Goal: Information Seeking & Learning: Learn about a topic

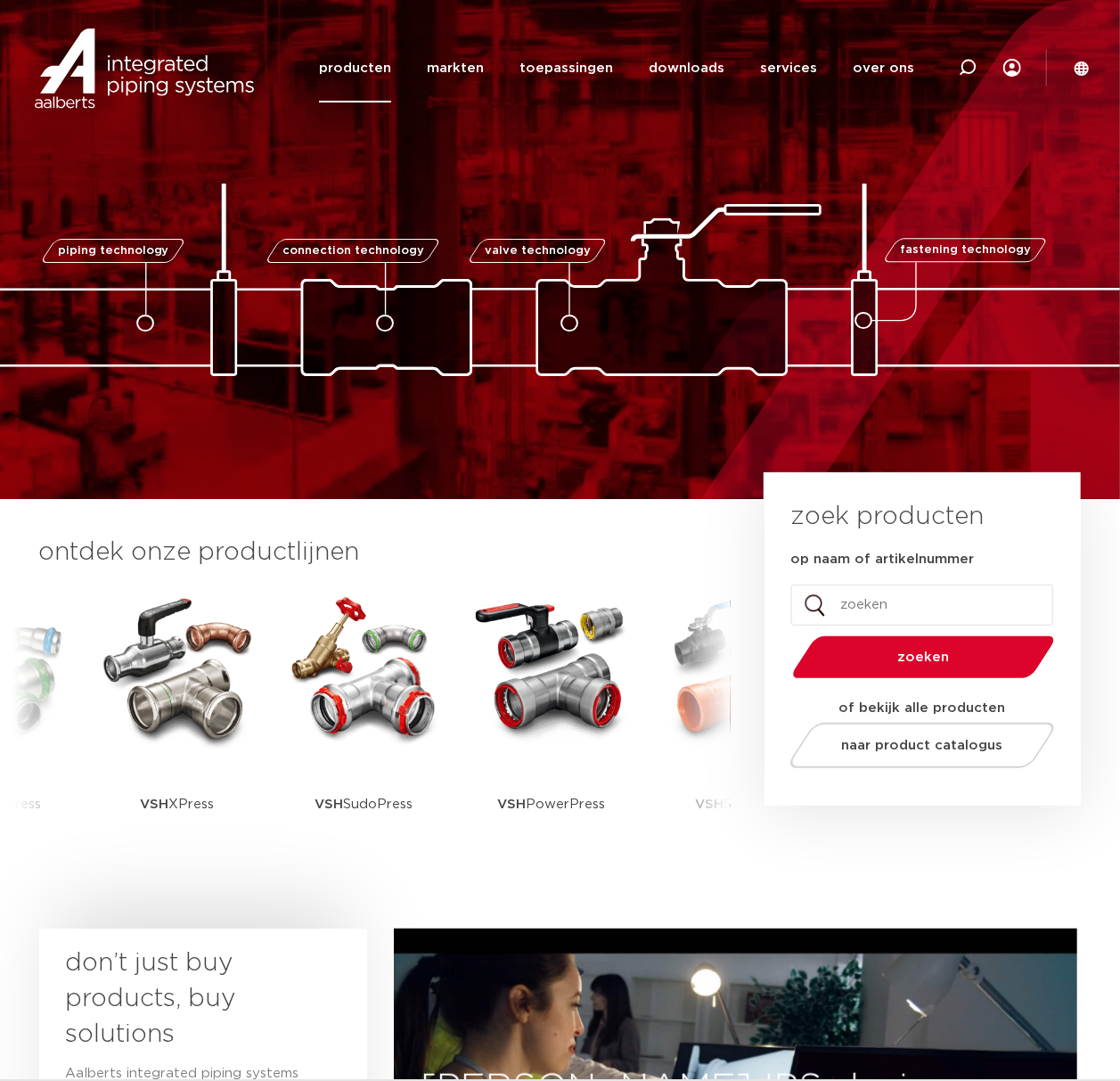
drag, startPoint x: 0, startPoint y: 0, endPoint x: 351, endPoint y: 76, distance: 359.1
click at [351, 76] on link "producten" at bounding box center [354, 67] width 72 height 68
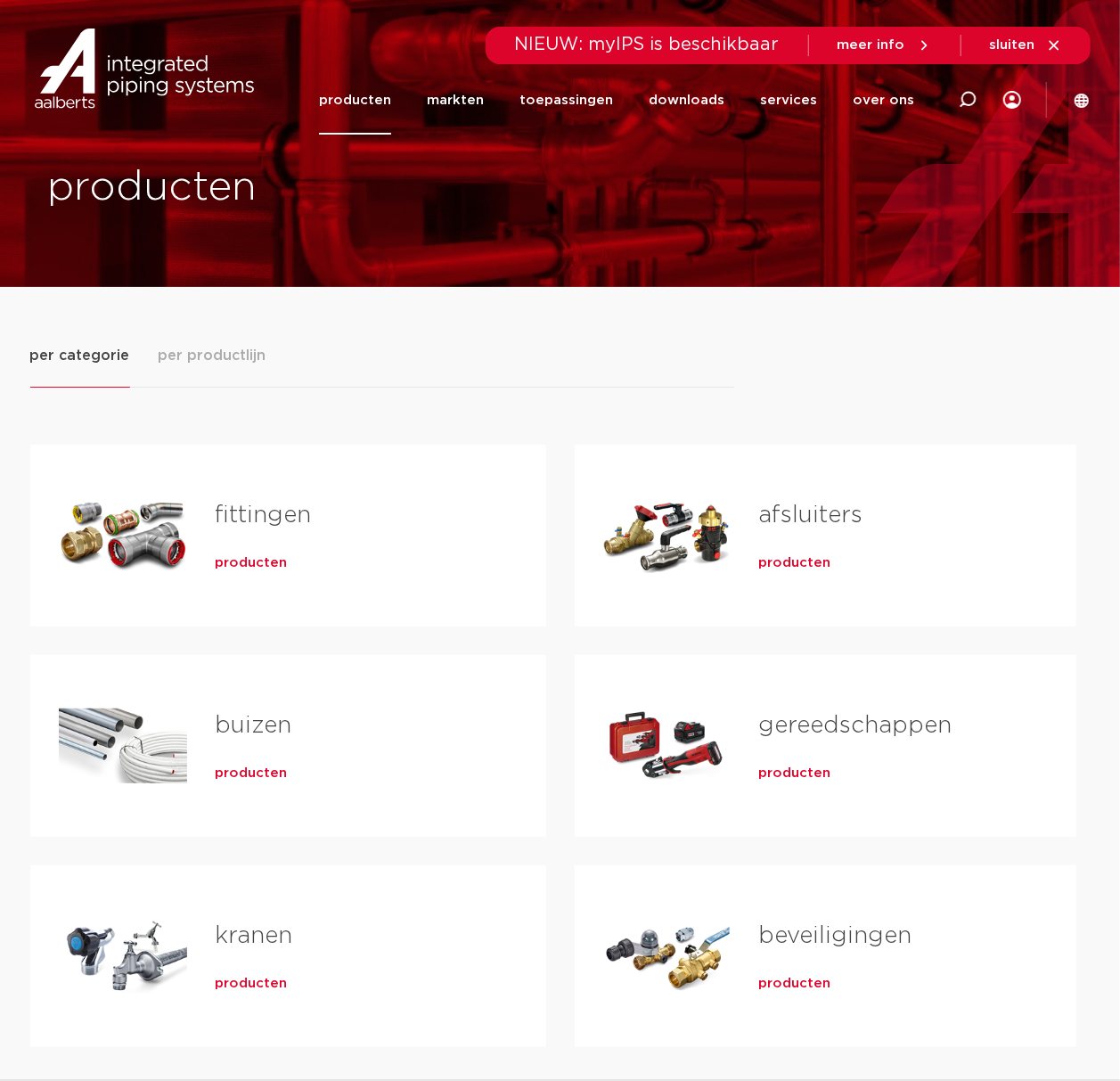
click at [966, 86] on div at bounding box center [967, 99] width 18 height 136
type input "kruis"
click button "Zoeken" at bounding box center [0, 0] width 0 height 0
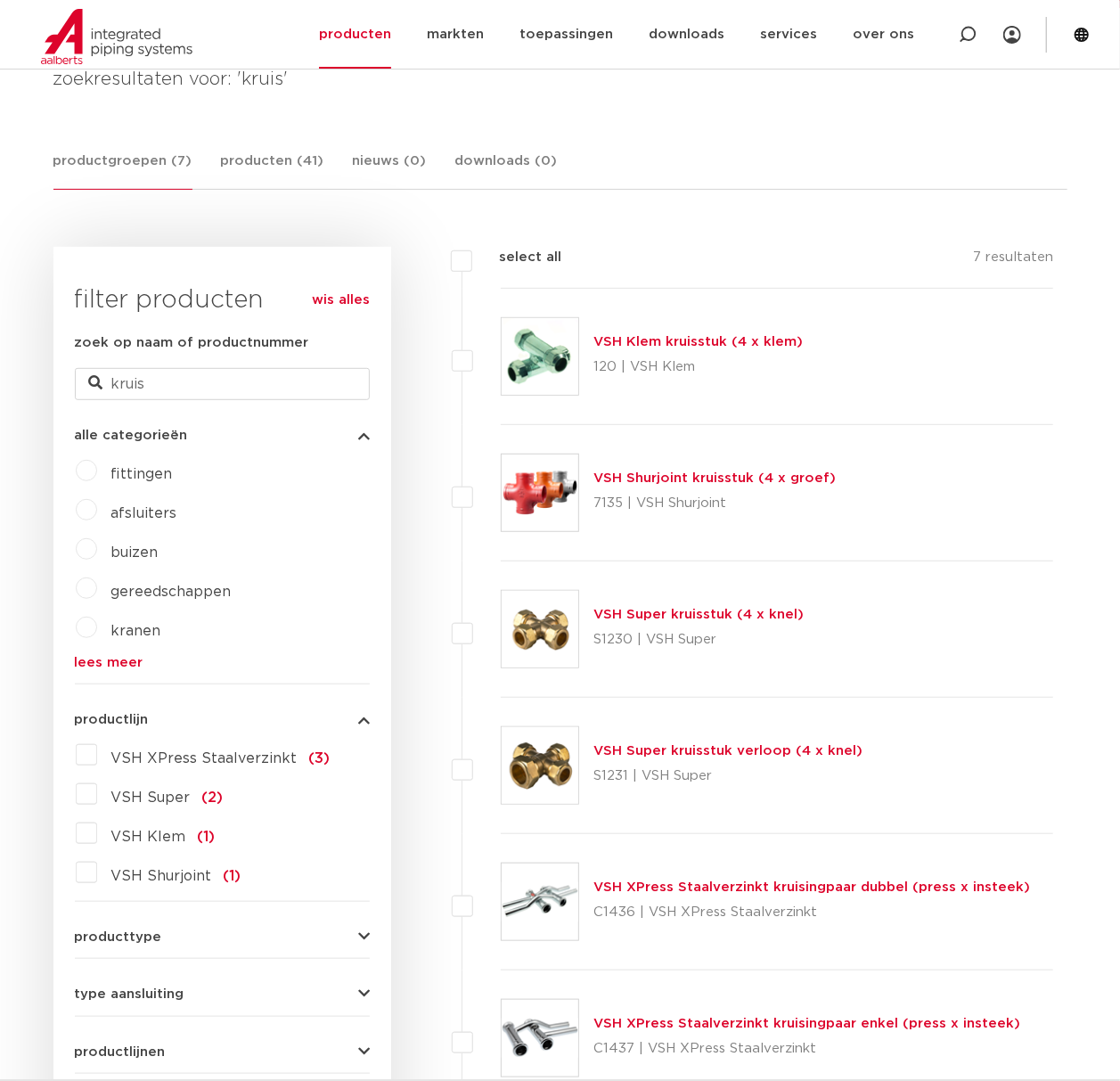
click at [550, 471] on img at bounding box center [540, 493] width 77 height 77
click at [777, 475] on link "VSH Shurjoint kruisstuk (4 x groef)" at bounding box center [715, 478] width 242 height 13
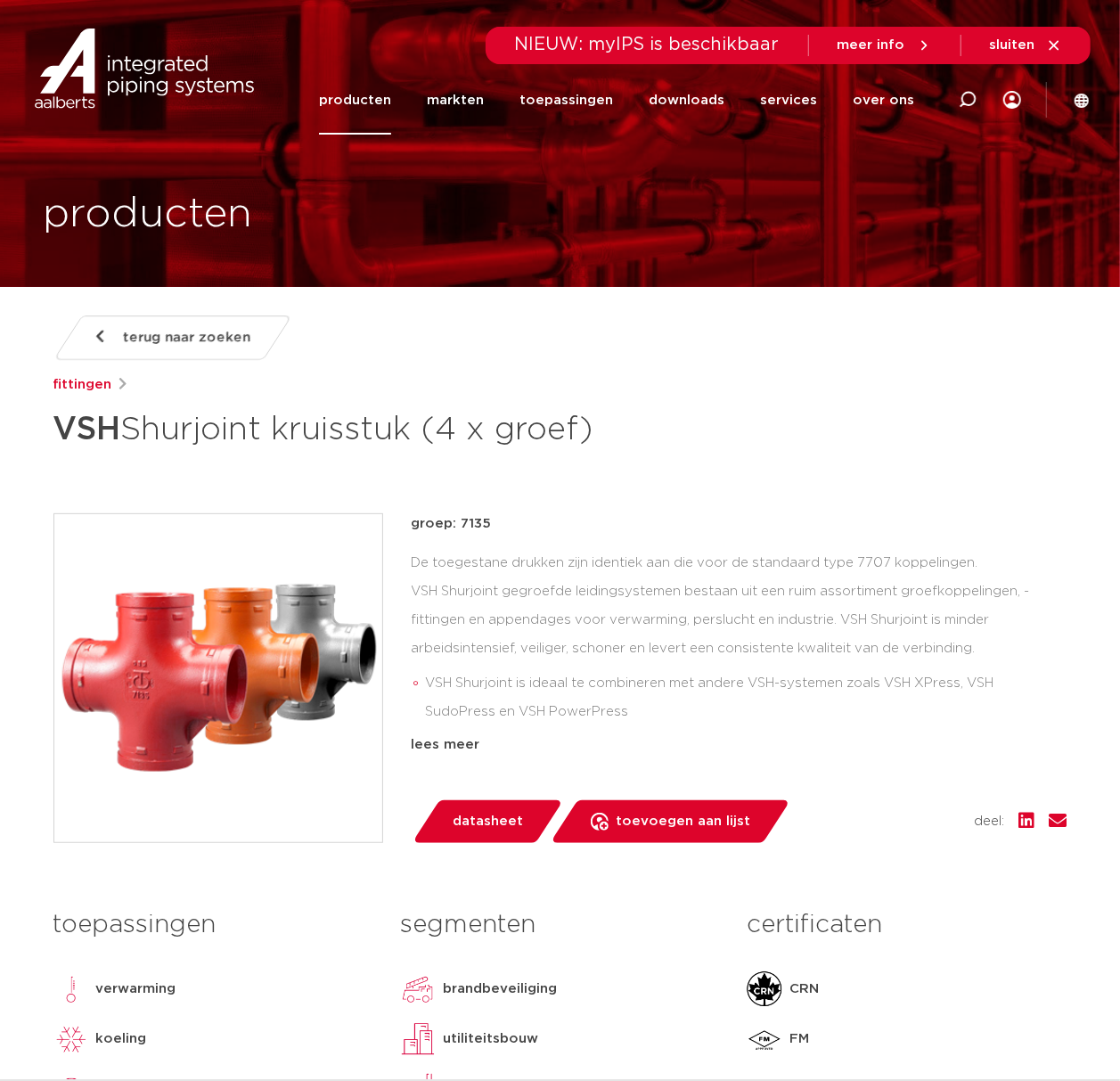
click at [695, 501] on div "terug naar zoeken [GEOGRAPHIC_DATA] VSH Shurjoint kruisstuk (4 x groef) groep: …" at bounding box center [560, 751] width 1042 height 870
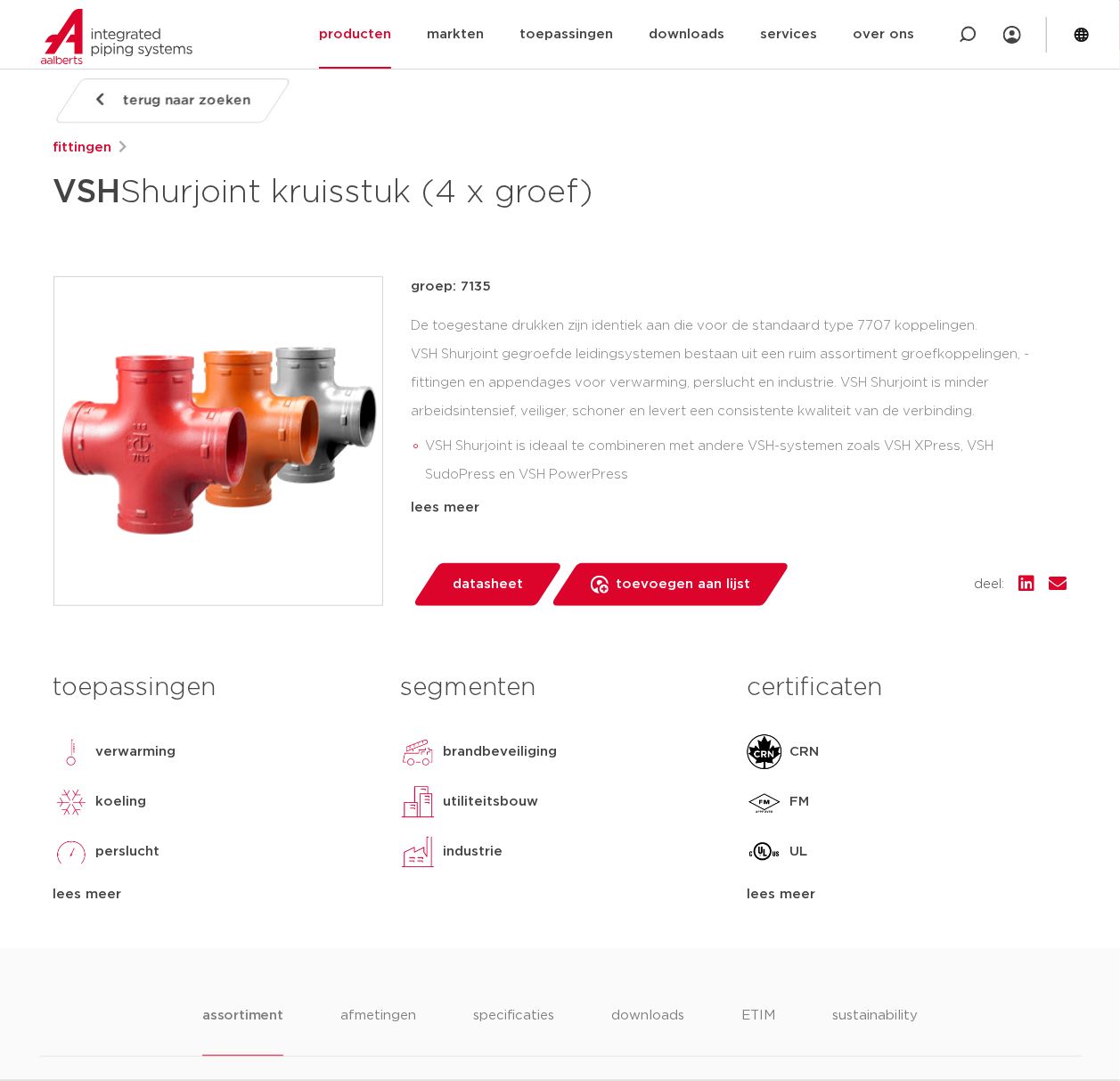
scroll to position [118, 0]
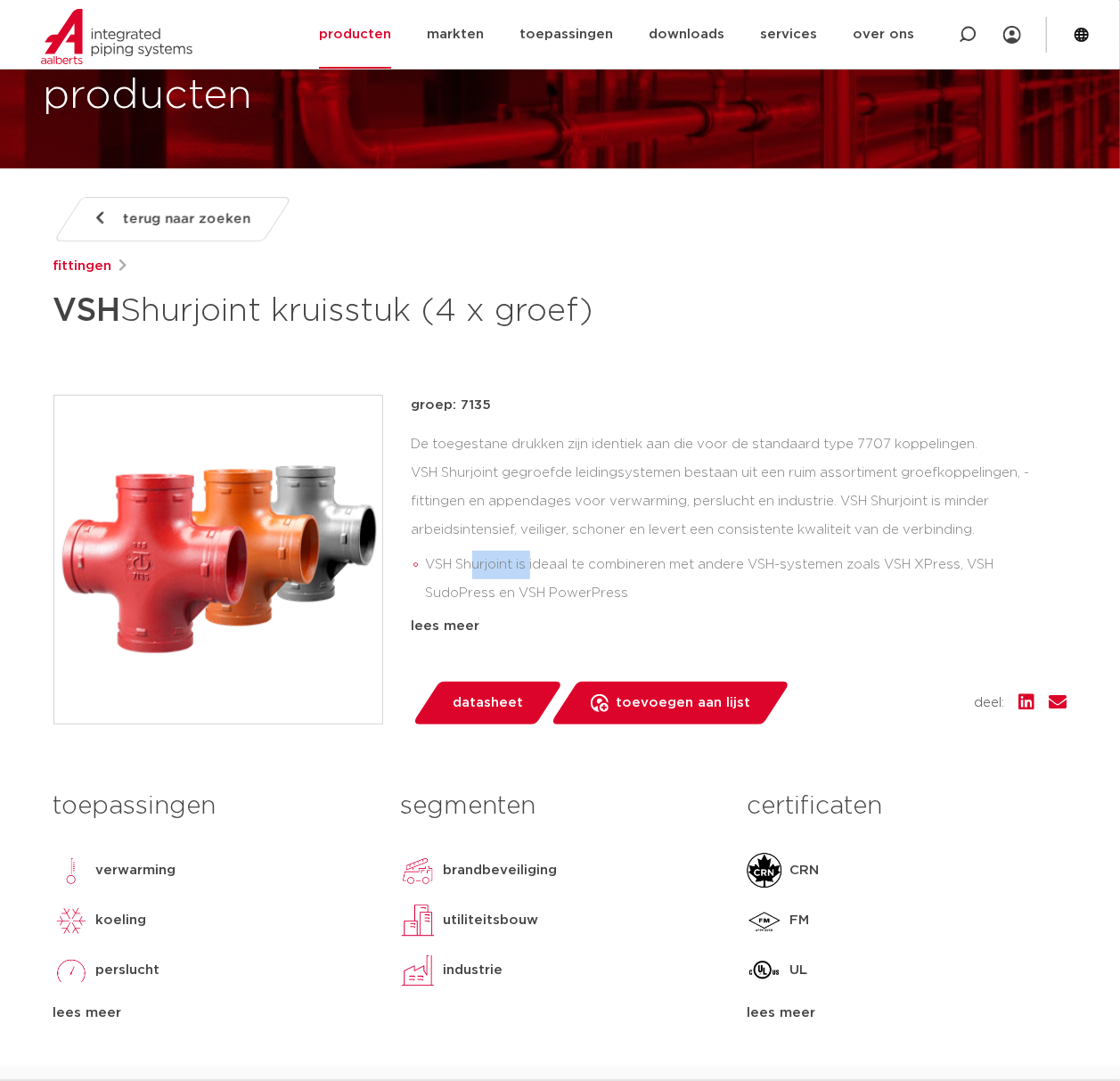
drag, startPoint x: 474, startPoint y: 568, endPoint x: 544, endPoint y: 565, distance: 70.1
click at [542, 565] on li "VSH Shurjoint is ideaal te combineren met andere VSH-systemen zoals VSH XPress,…" at bounding box center [747, 579] width 642 height 57
click at [532, 582] on li "VSH Shurjoint is ideaal te combineren met andere VSH-systemen zoals VSH XPress,…" at bounding box center [747, 579] width 642 height 57
drag, startPoint x: 437, startPoint y: 406, endPoint x: 652, endPoint y: 431, distance: 216.4
click at [650, 428] on div "groep: 7135 De toegestane drukken zijn identiek aan die voor de standaard type …" at bounding box center [739, 516] width 655 height 243
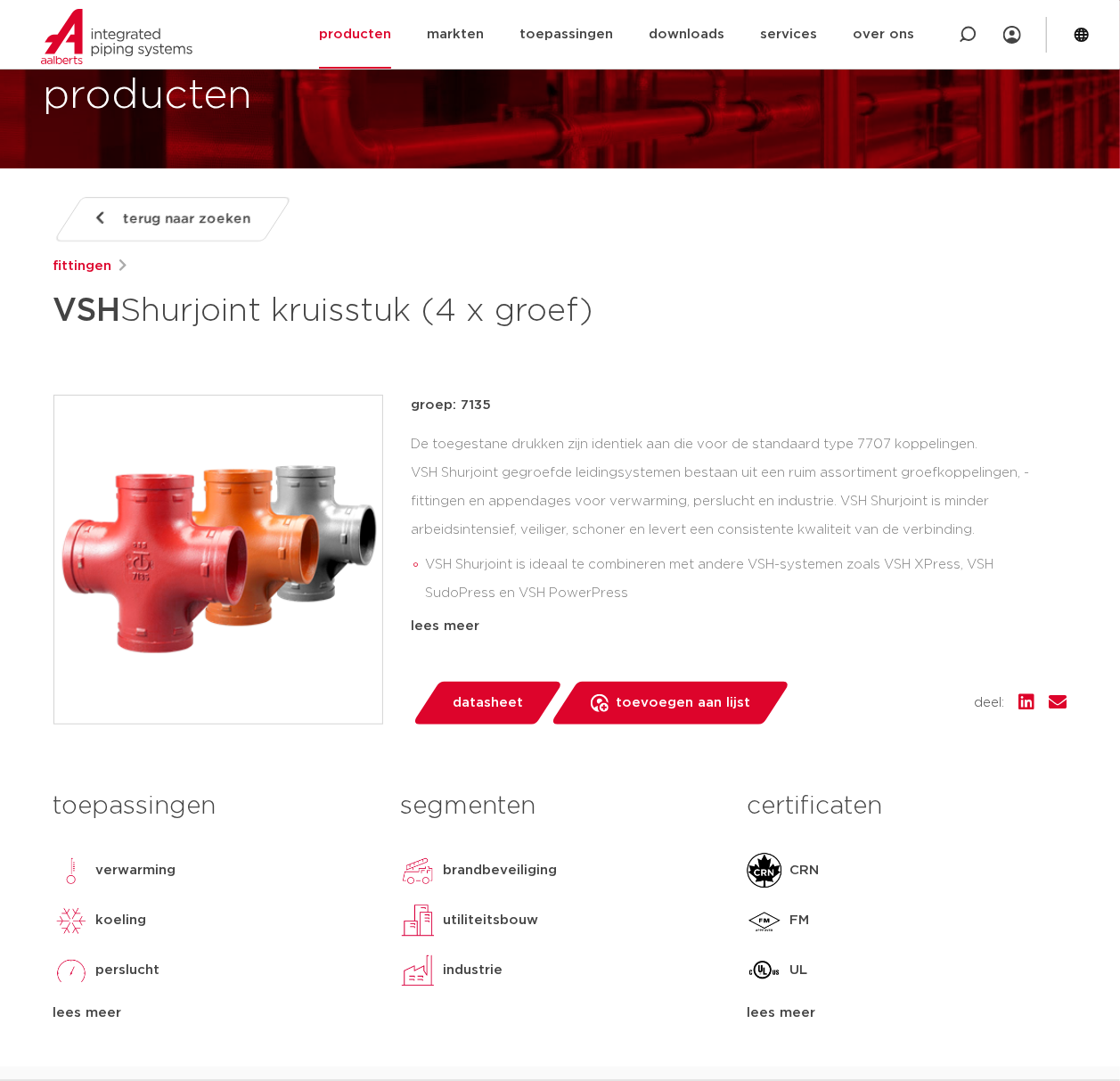
click at [529, 528] on div "De toegestane drukken zijn identiek aan die voor de standaard type 7707 koppeli…" at bounding box center [739, 519] width 655 height 178
click at [656, 486] on div "De toegestane drukken zijn identiek aan die voor de standaard type 7707 koppeli…" at bounding box center [739, 519] width 655 height 178
click at [638, 554] on li "VSH Shurjoint is ideaal te combineren met andere VSH-systemen zoals VSH XPress,…" at bounding box center [747, 579] width 642 height 57
click at [654, 599] on li "VSH Shurjoint is ideaal te combineren met andere VSH-systemen zoals VSH XPress,…" at bounding box center [747, 579] width 642 height 57
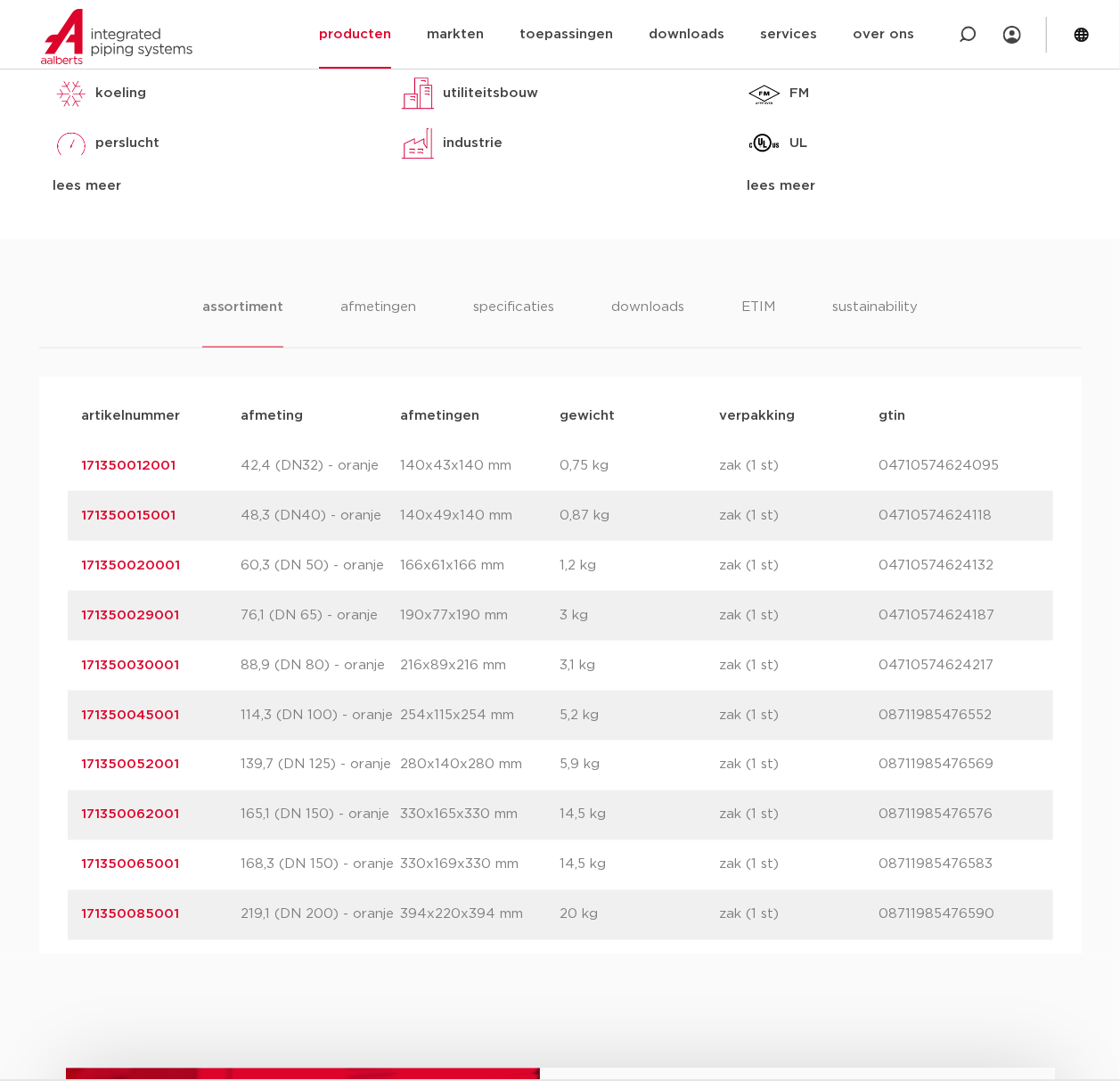
scroll to position [950, 0]
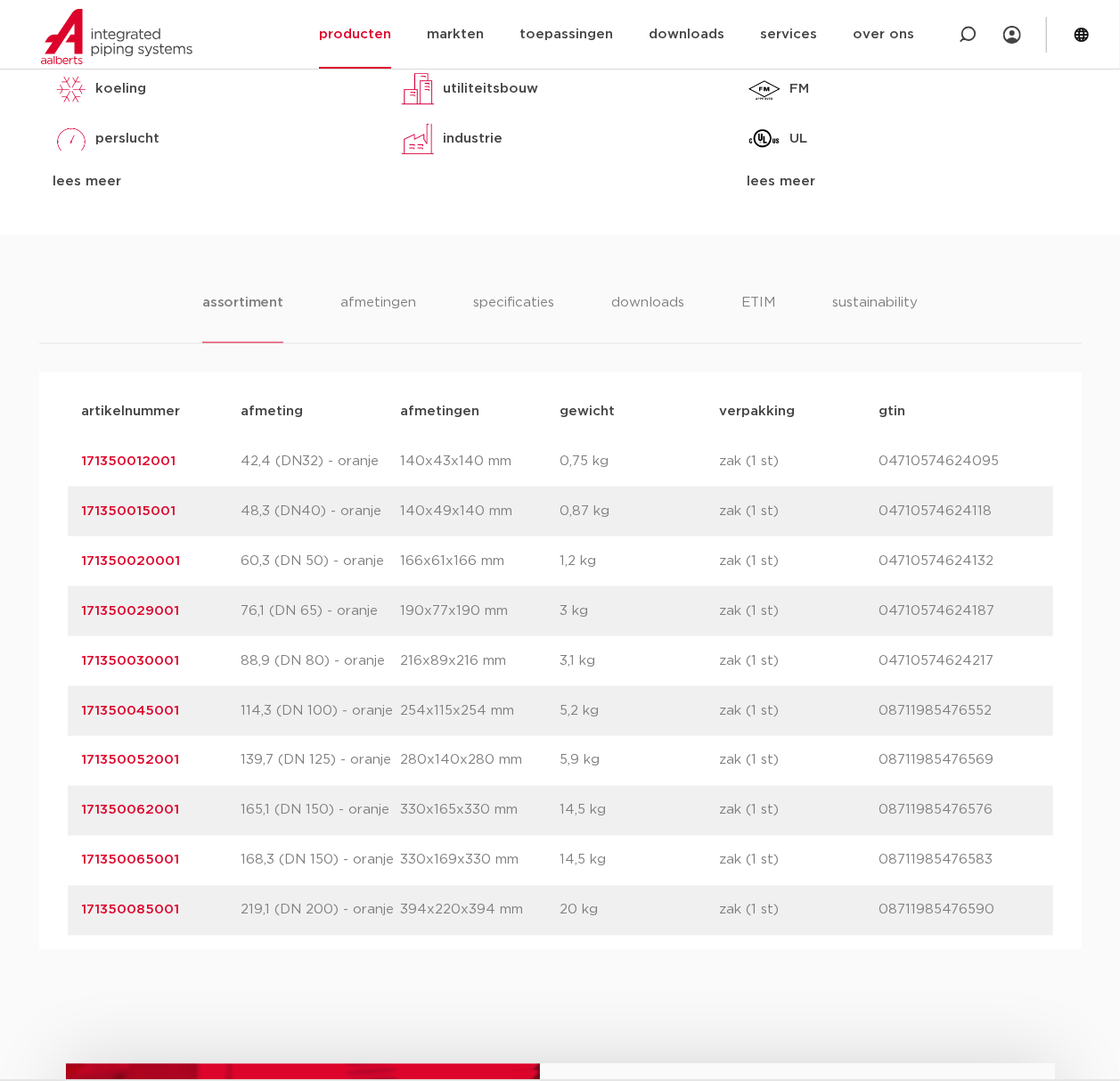
click at [150, 667] on link "171350030001" at bounding box center [131, 661] width 98 height 13
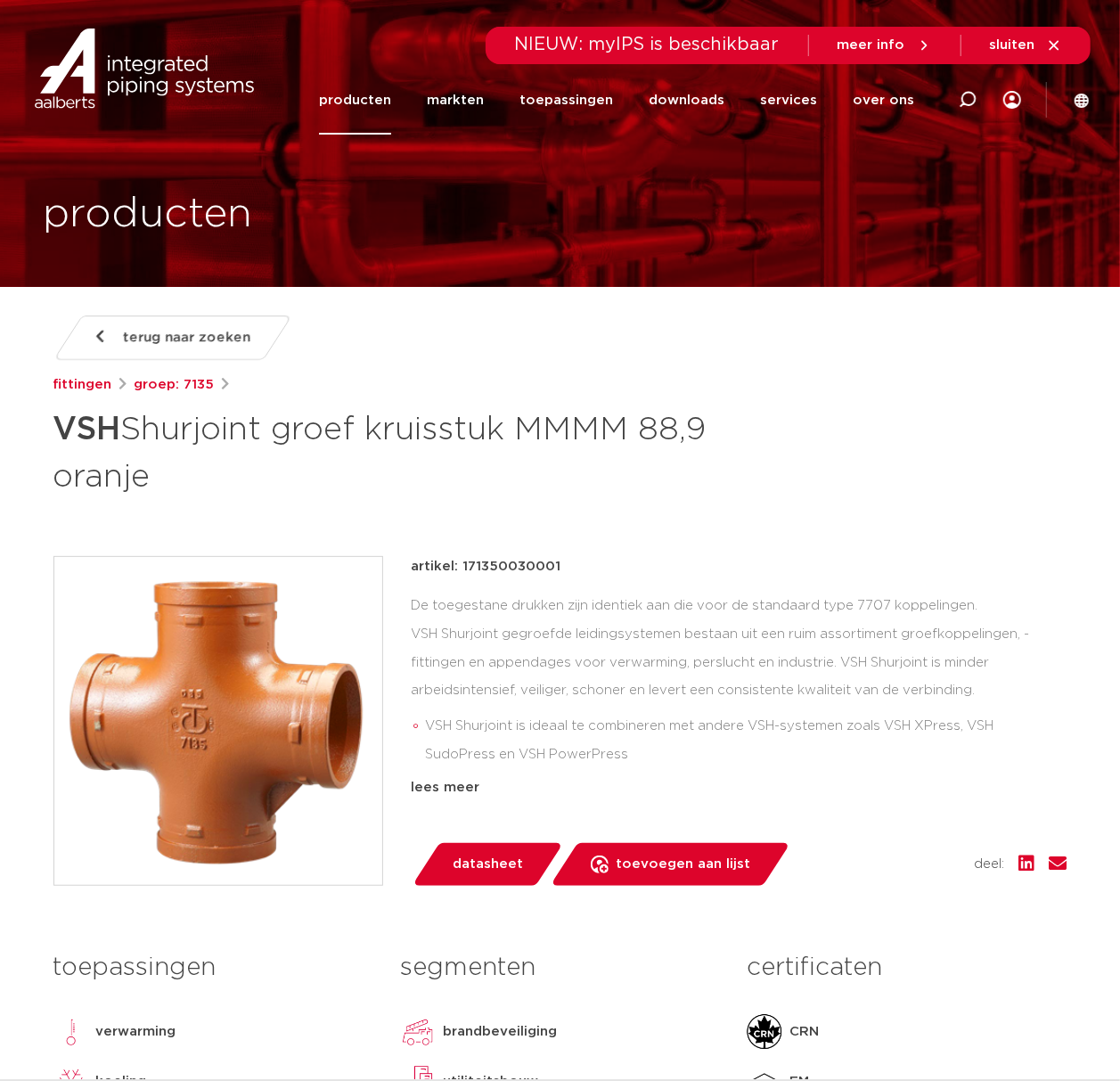
click at [564, 622] on div "De toegestane drukken zijn identiek aan die voor de standaard type 7707 koppeli…" at bounding box center [739, 681] width 655 height 178
click at [322, 403] on h1 "VSH Shurjoint groef kruisstuk MMMM 88,9 oranje" at bounding box center [388, 450] width 669 height 96
drag, startPoint x: 347, startPoint y: 460, endPoint x: 337, endPoint y: 461, distance: 10.0
click at [337, 461] on h1 "VSH Shurjoint groef kruisstuk MMMM 88,9 oranje" at bounding box center [388, 450] width 669 height 96
